Goal: Information Seeking & Learning: Learn about a topic

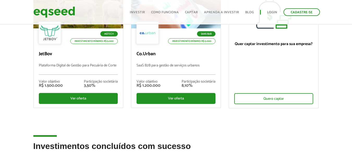
scroll to position [88, 0]
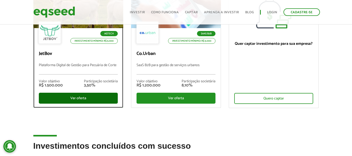
click at [101, 97] on div "Ver oferta" at bounding box center [78, 98] width 79 height 11
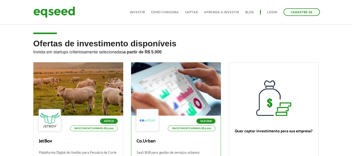
scroll to position [93, 0]
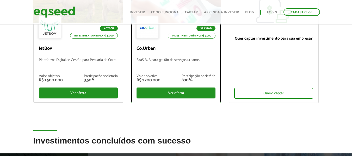
click at [172, 86] on div "Valor objetivo R$ 1.200.000 Participação societária 8,10%" at bounding box center [176, 78] width 79 height 18
